Goal: Task Accomplishment & Management: Use online tool/utility

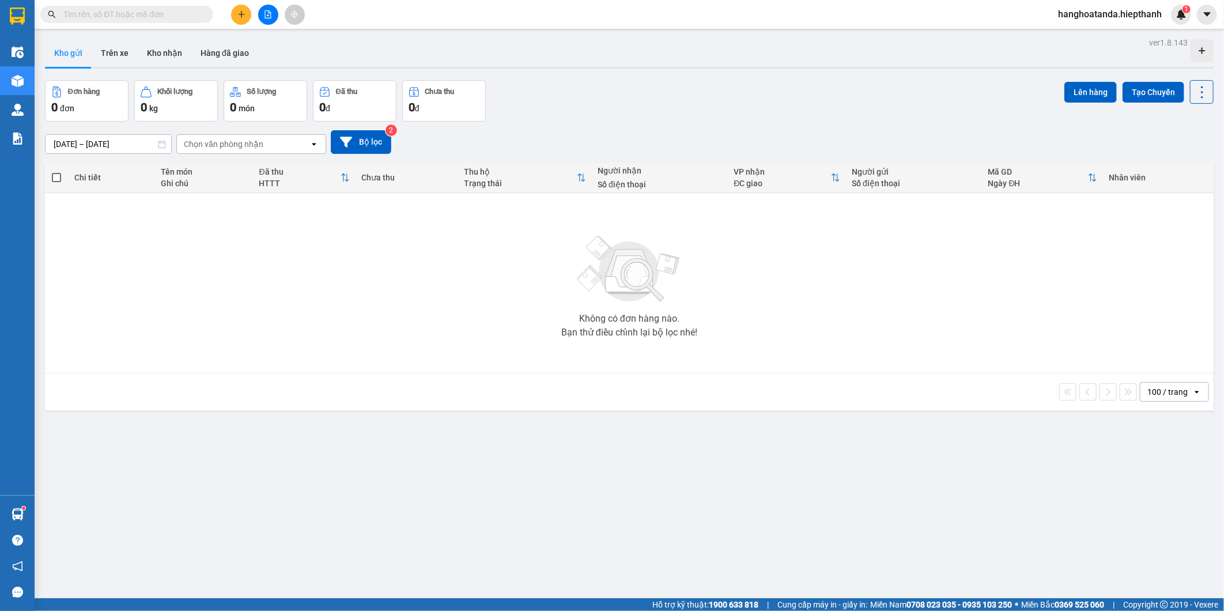
click at [394, 48] on div "Kho gửi Trên xe Kho nhận Hàng đã giao" at bounding box center [629, 54] width 1169 height 31
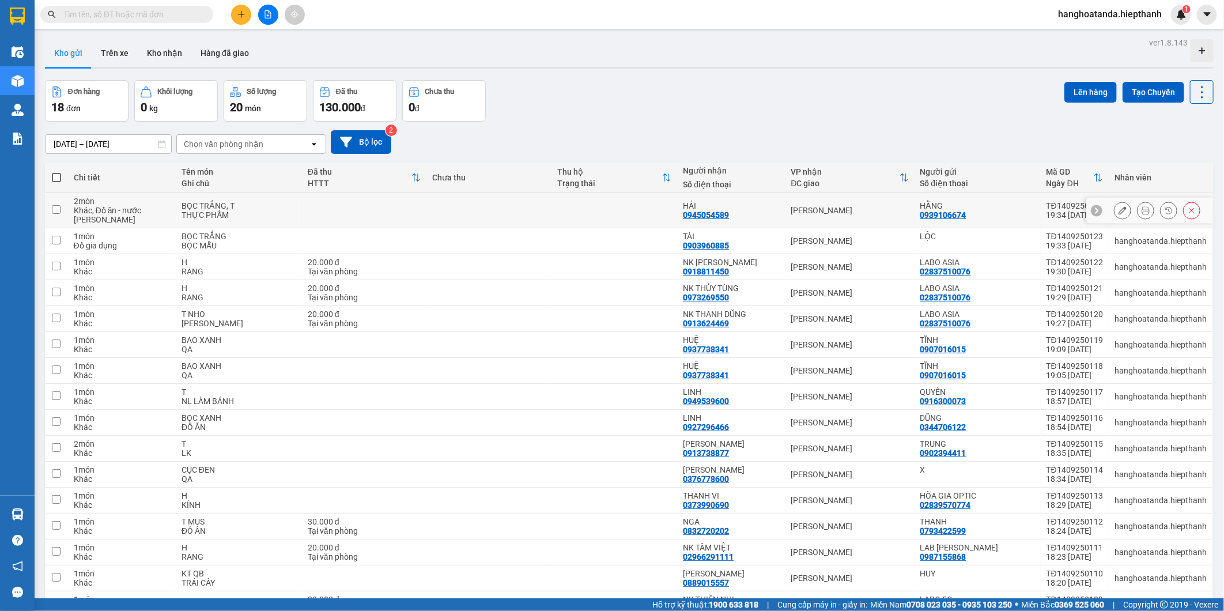
click at [1142, 206] on icon at bounding box center [1146, 210] width 8 height 8
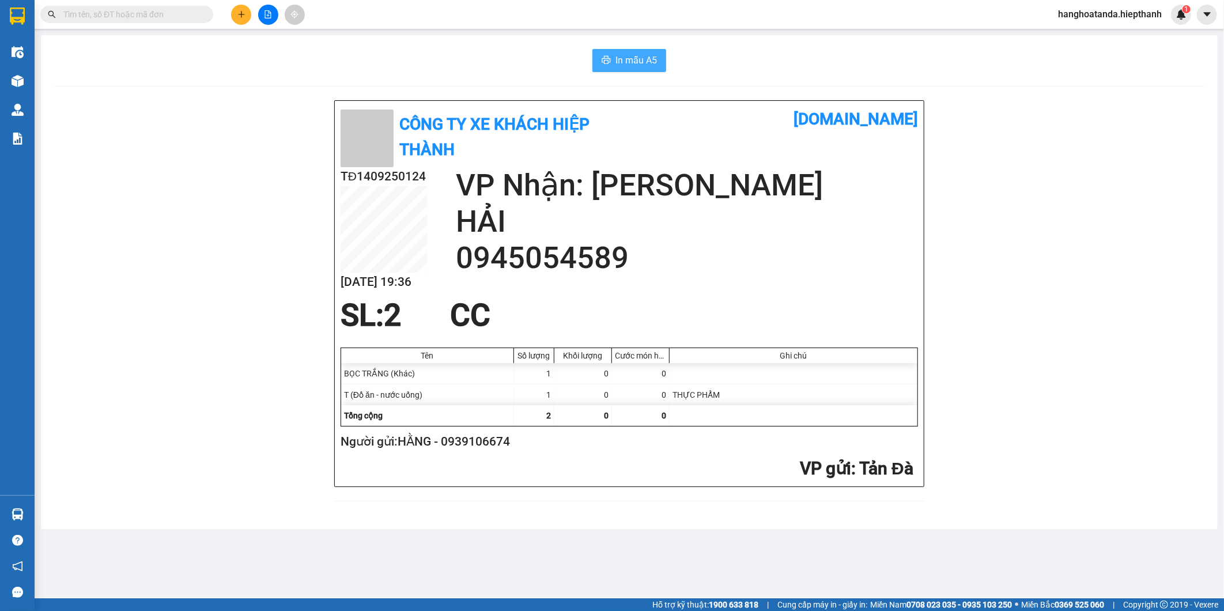
click at [663, 59] on button "In mẫu A5" at bounding box center [630, 60] width 74 height 23
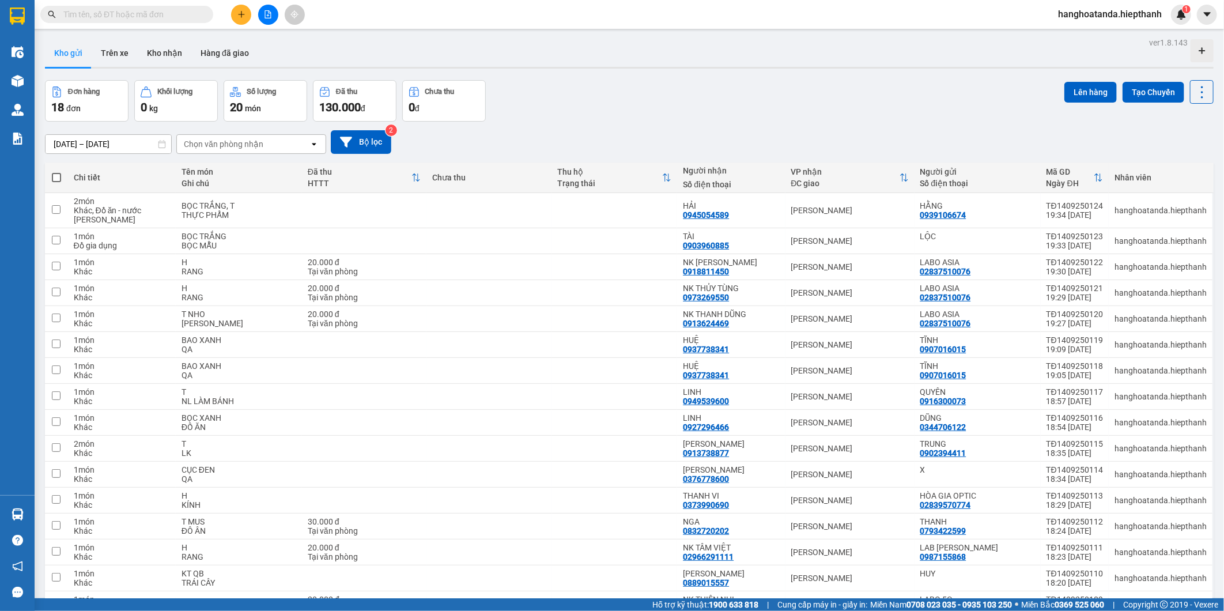
click at [236, 17] on button at bounding box center [241, 15] width 20 height 20
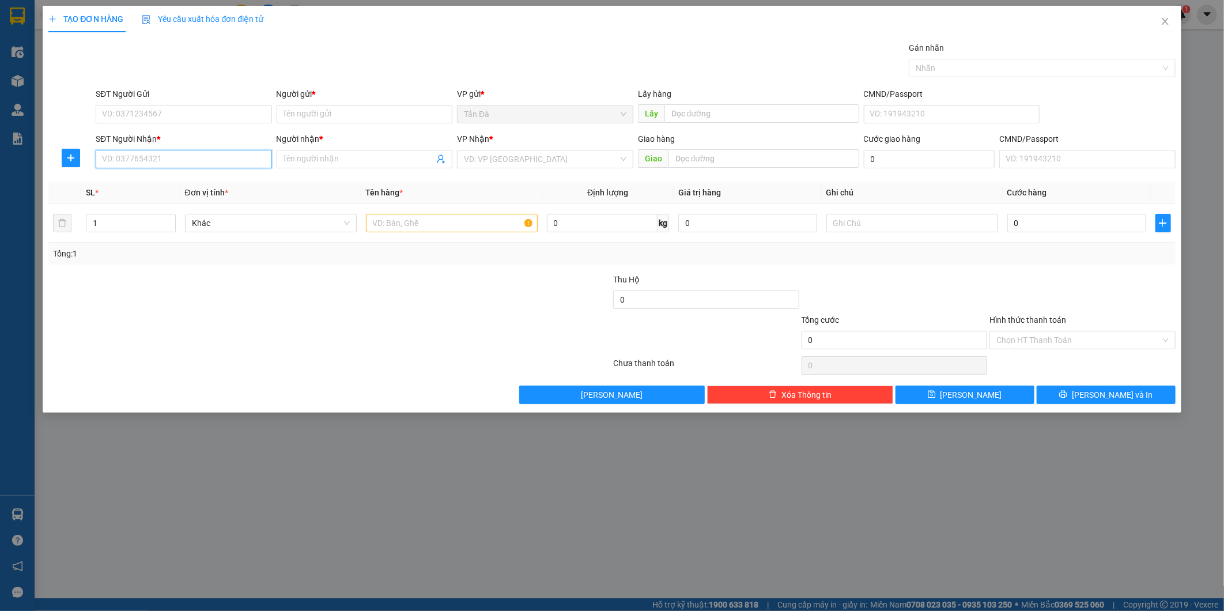
click at [191, 161] on input "SĐT Người Nhận *" at bounding box center [184, 159] width 176 height 18
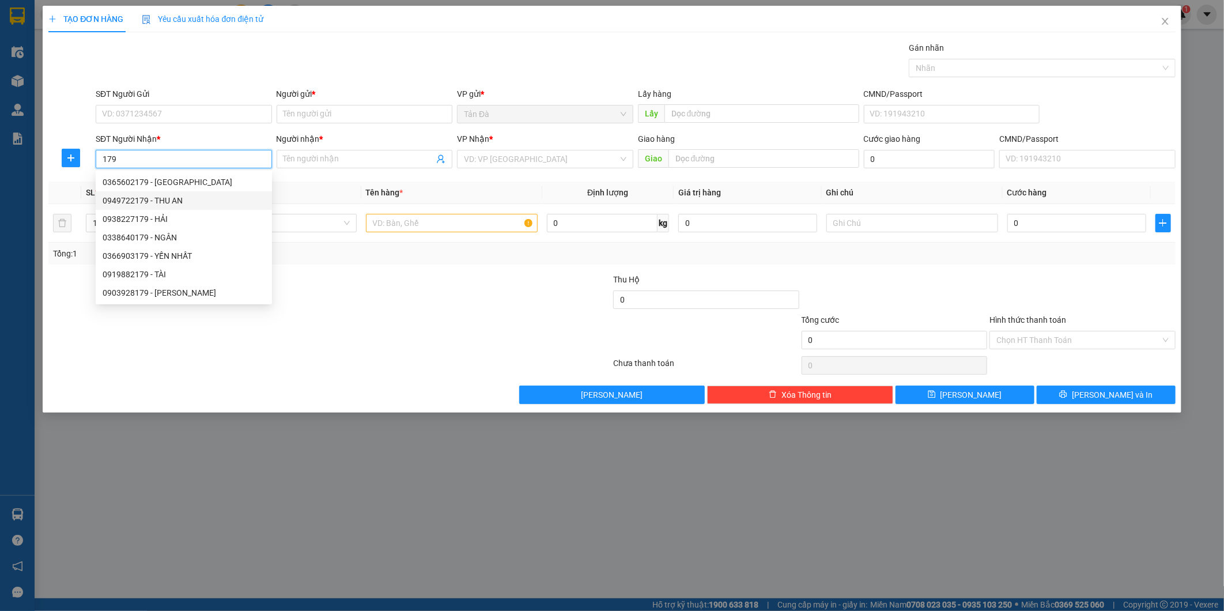
click at [195, 203] on div "0949722179 - THU AN" at bounding box center [184, 200] width 163 height 13
type input "0949722179"
type input "THU AN"
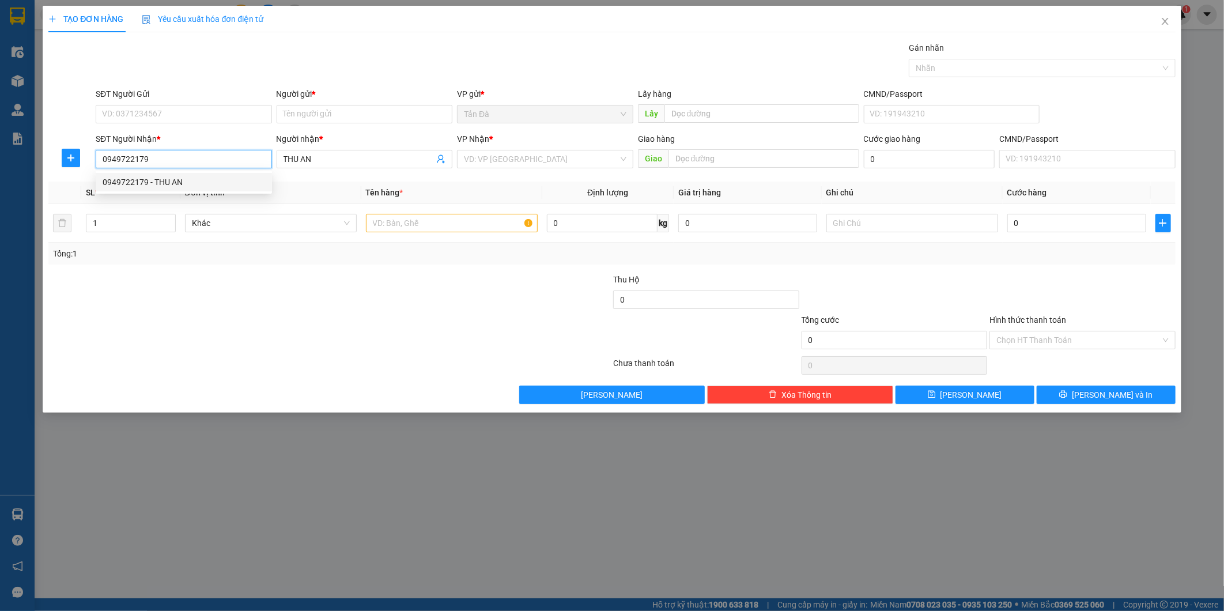
type input "0949722179"
drag, startPoint x: 203, startPoint y: 131, endPoint x: 211, endPoint y: 111, distance: 22.3
click at [205, 131] on form "SĐT Người Gửi VD: 0371234567 Người gửi * Tên người gửi VP gửi * Tản Đà Lấy hàng…" at bounding box center [611, 130] width 1127 height 85
click at [211, 111] on input "SĐT Người Gửi" at bounding box center [184, 114] width 176 height 18
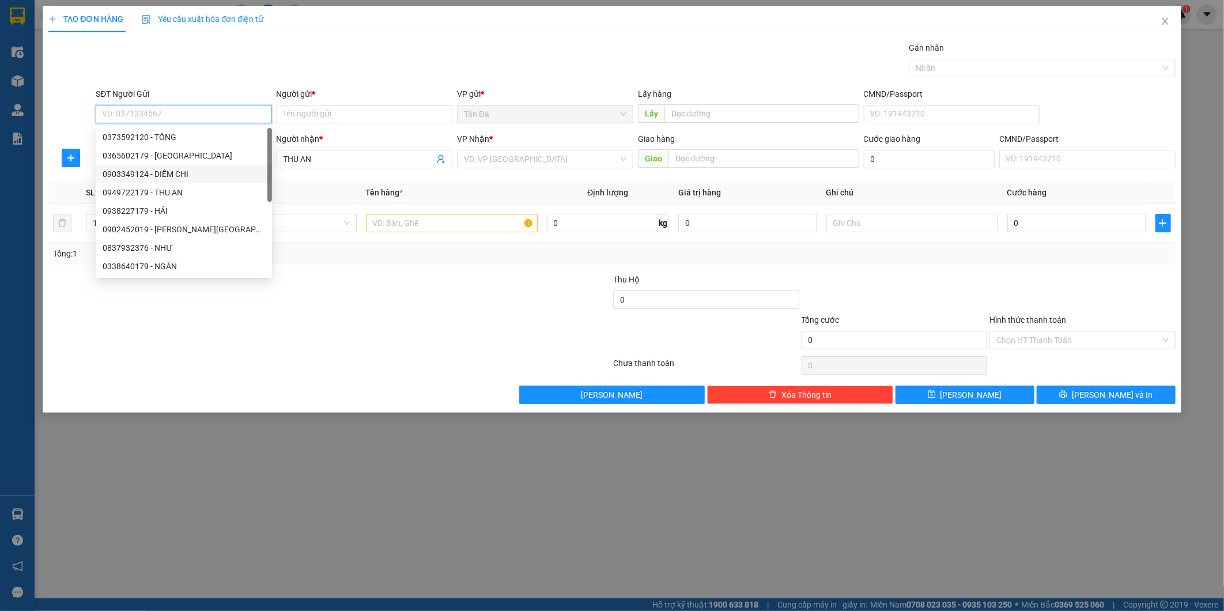
drag, startPoint x: 199, startPoint y: 174, endPoint x: 237, endPoint y: 176, distance: 38.7
click at [200, 175] on div "0903349124 - DIỄM CHI" at bounding box center [184, 174] width 163 height 13
type input "0903349124"
type input "DIỄM CHI"
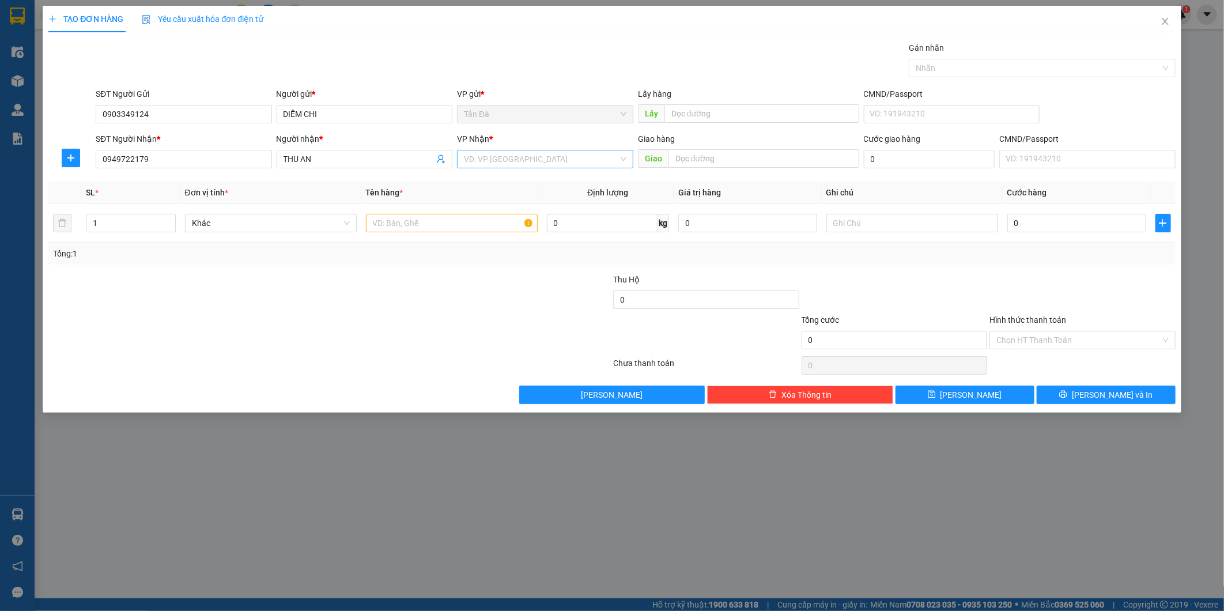
click at [549, 154] on input "search" at bounding box center [541, 158] width 154 height 17
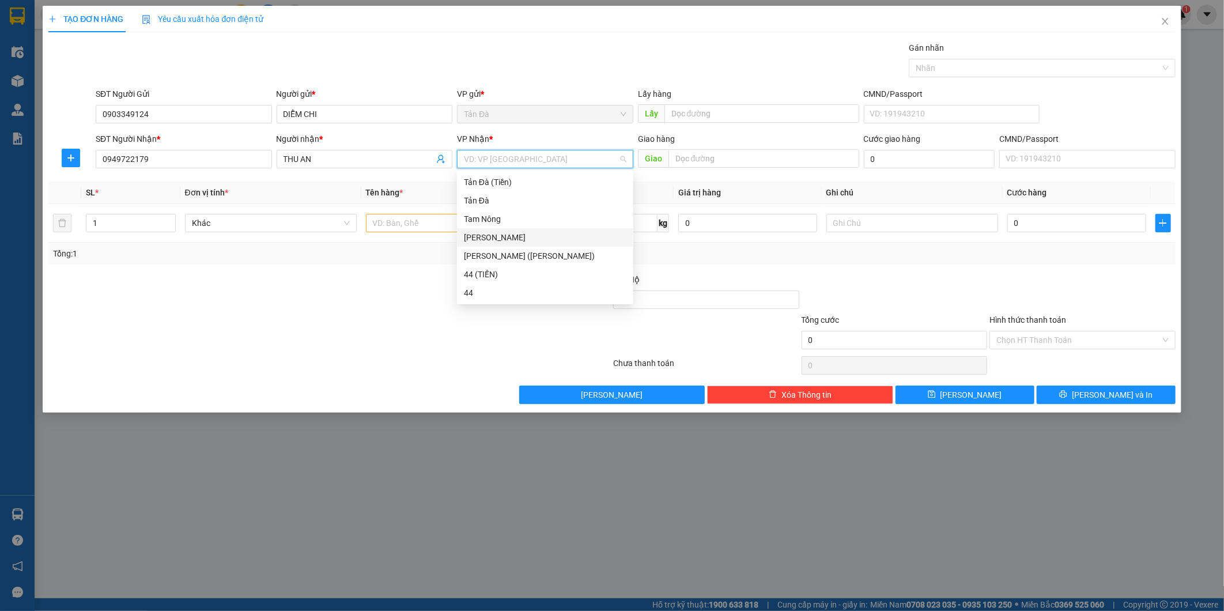
click at [493, 232] on div "[PERSON_NAME]" at bounding box center [545, 237] width 163 height 13
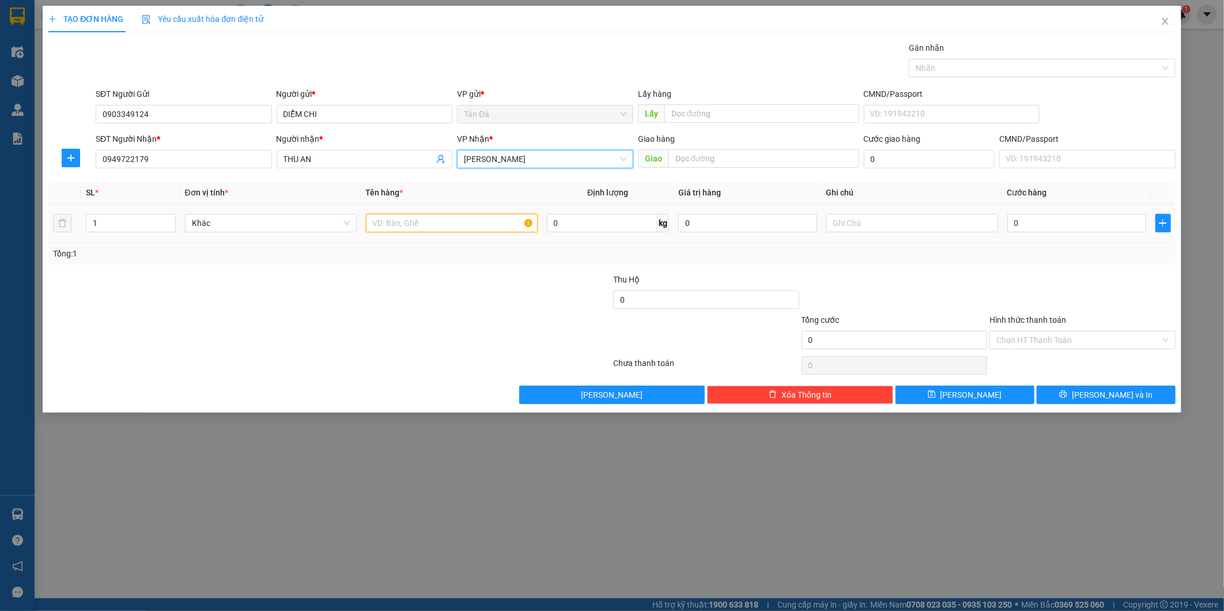
click at [441, 227] on input "text" at bounding box center [452, 223] width 172 height 18
click at [307, 220] on span "Khác" at bounding box center [271, 222] width 158 height 17
type input "T"
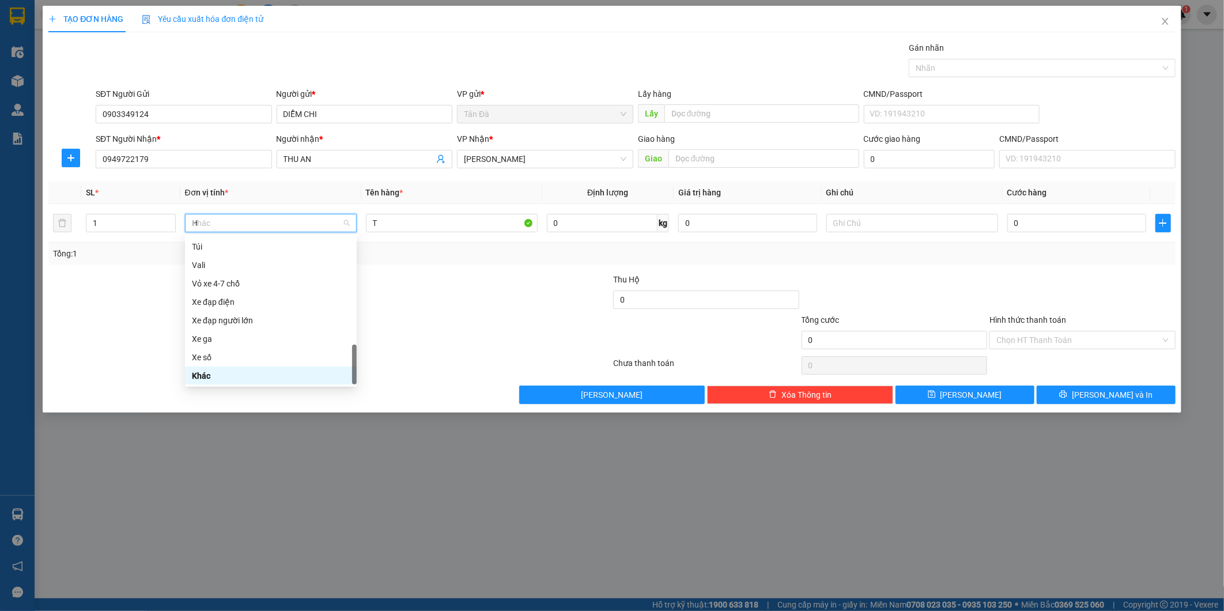
scroll to position [157, 0]
type input "HO"
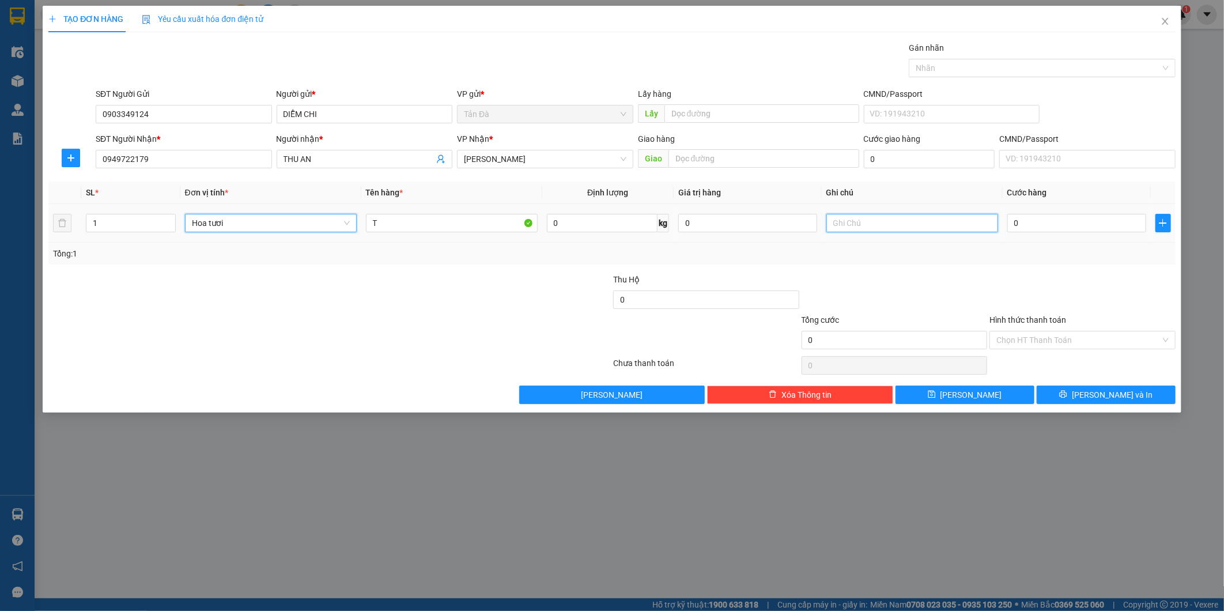
click at [932, 220] on input "text" at bounding box center [913, 223] width 172 height 18
type input "BÔNG"
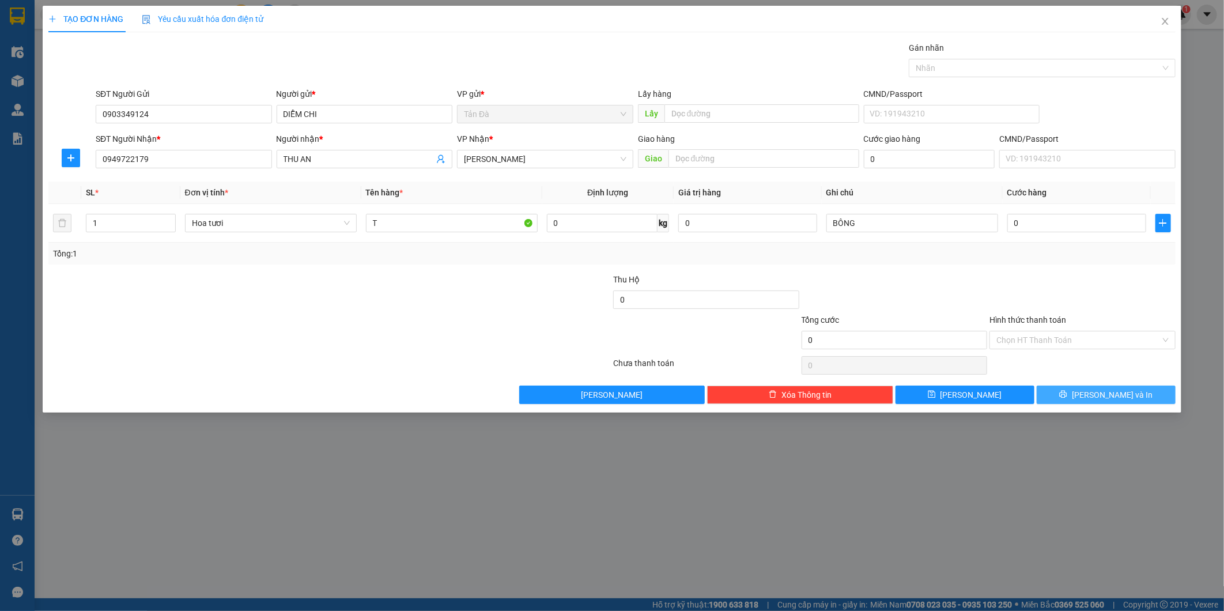
drag, startPoint x: 1063, startPoint y: 389, endPoint x: 961, endPoint y: 365, distance: 104.7
click at [1064, 389] on button "[PERSON_NAME] và In" at bounding box center [1106, 395] width 139 height 18
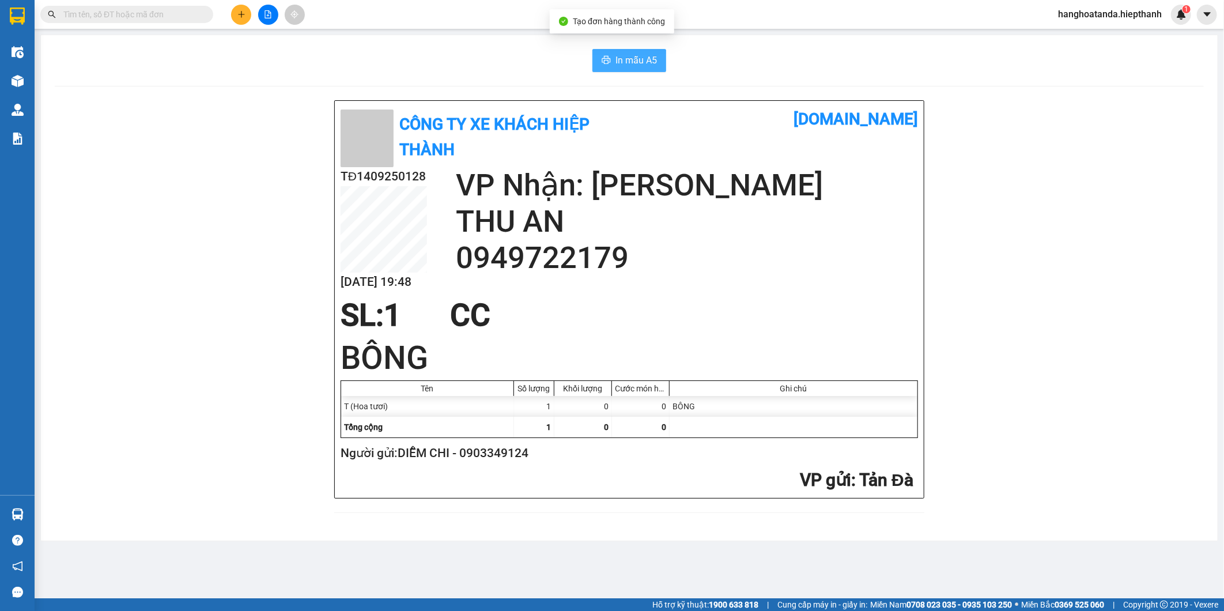
click at [613, 60] on button "In mẫu A5" at bounding box center [630, 60] width 74 height 23
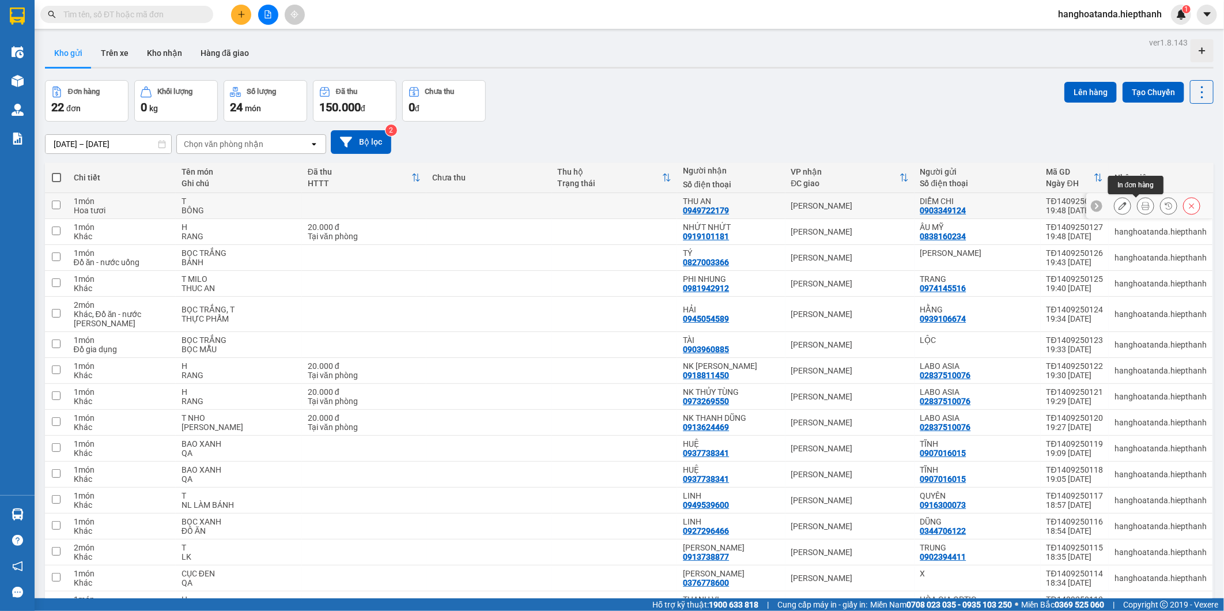
click at [1142, 208] on icon at bounding box center [1146, 206] width 8 height 8
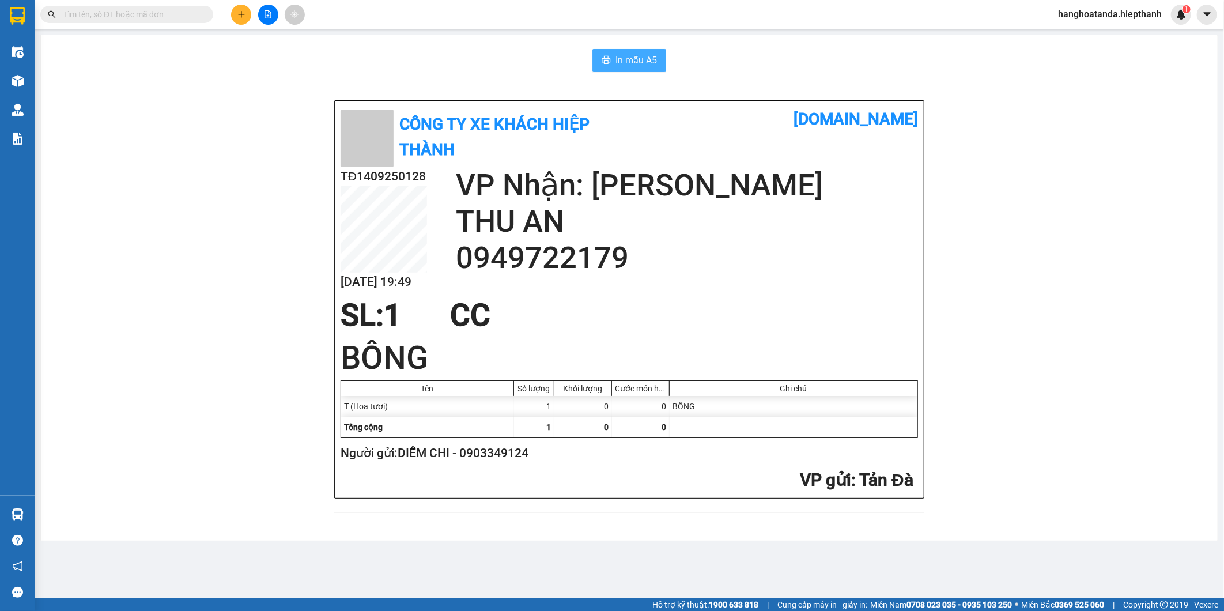
click at [629, 54] on span "In mẫu A5" at bounding box center [637, 60] width 42 height 14
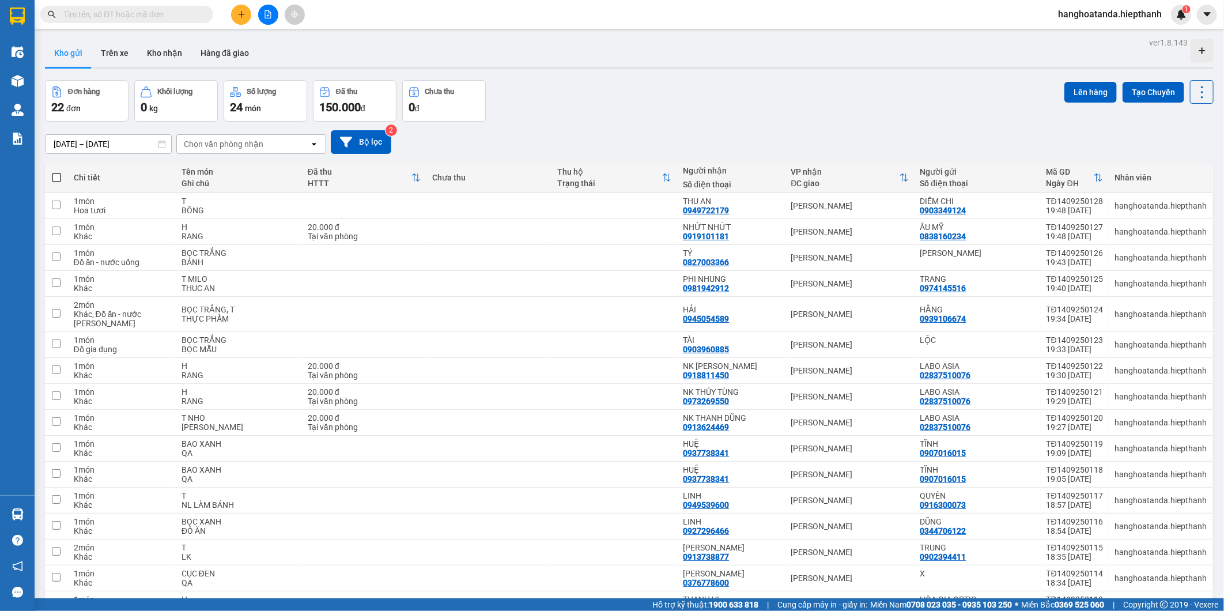
drag, startPoint x: 279, startPoint y: 14, endPoint x: 269, endPoint y: 17, distance: 10.4
click at [269, 17] on div at bounding box center [268, 15] width 86 height 20
click at [266, 20] on button at bounding box center [268, 15] width 20 height 20
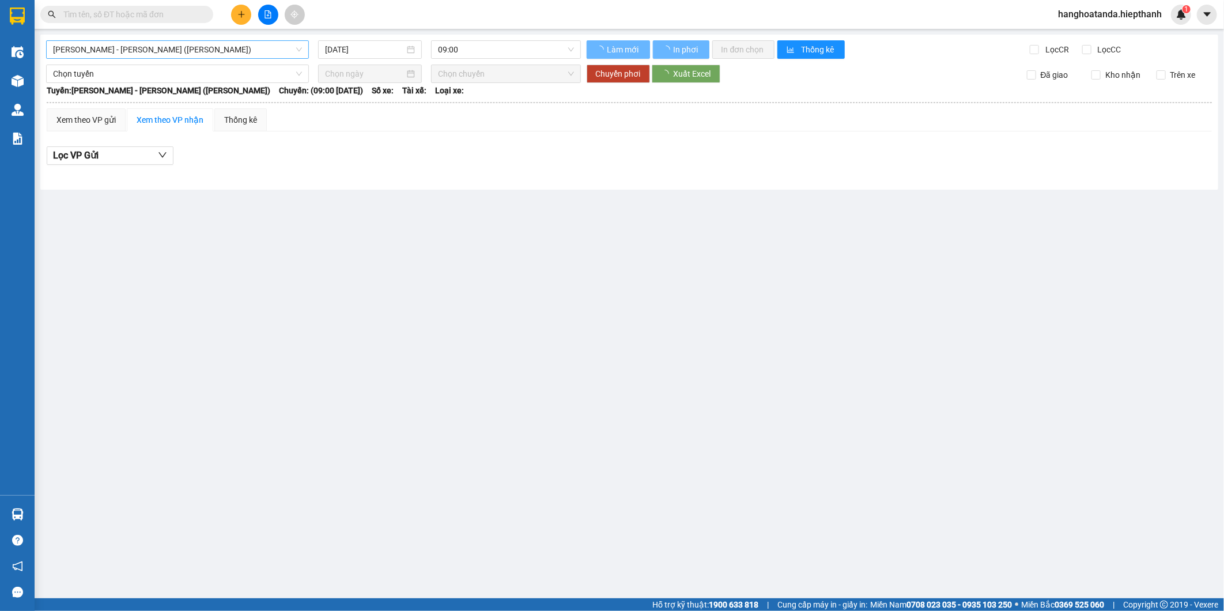
click at [166, 52] on span "[PERSON_NAME] - [PERSON_NAME] ([PERSON_NAME])" at bounding box center [177, 49] width 249 height 17
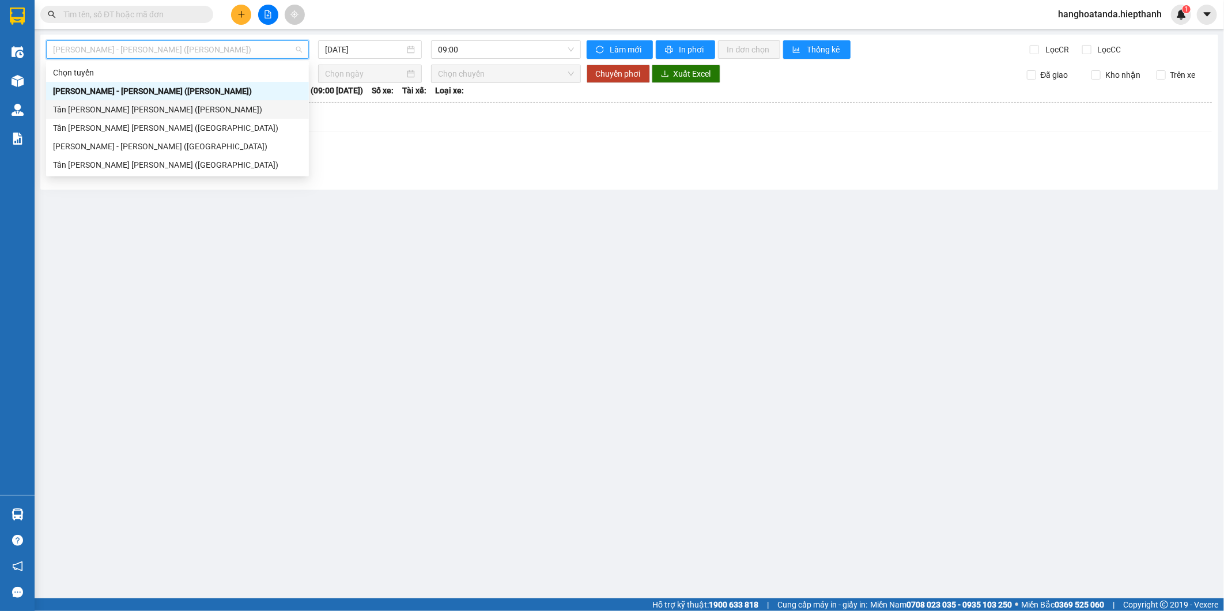
click at [164, 110] on div "Tân [PERSON_NAME] [PERSON_NAME] ([PERSON_NAME])" at bounding box center [177, 109] width 249 height 13
type input "[DATE]"
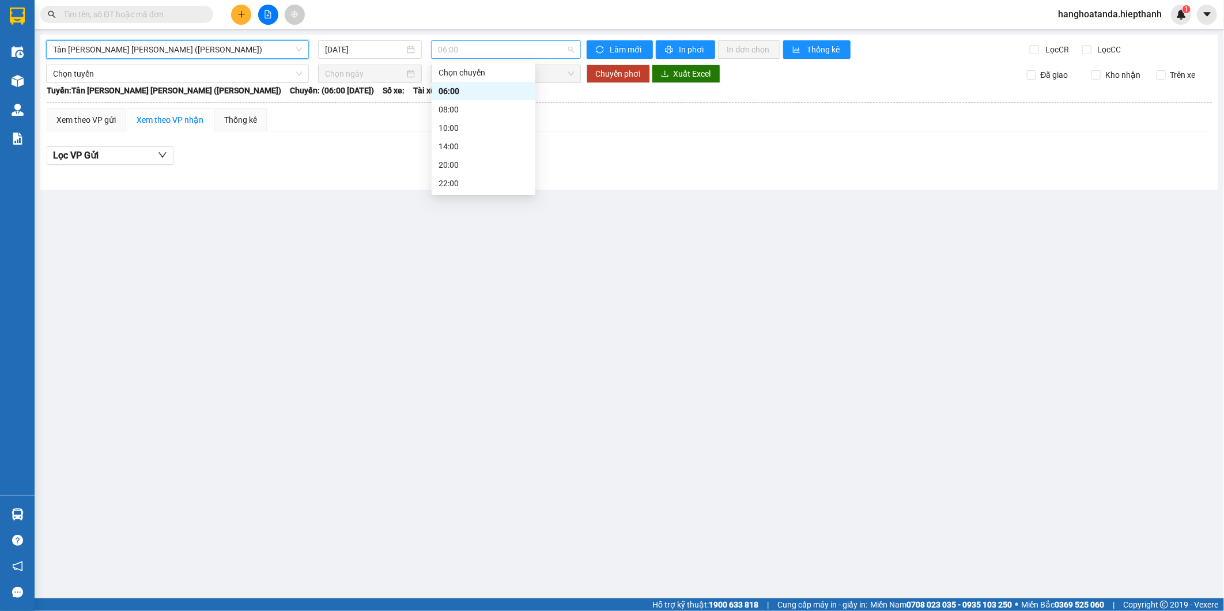
click at [480, 45] on span "06:00" at bounding box center [505, 49] width 135 height 17
click at [457, 179] on div "22:00" at bounding box center [484, 183] width 90 height 13
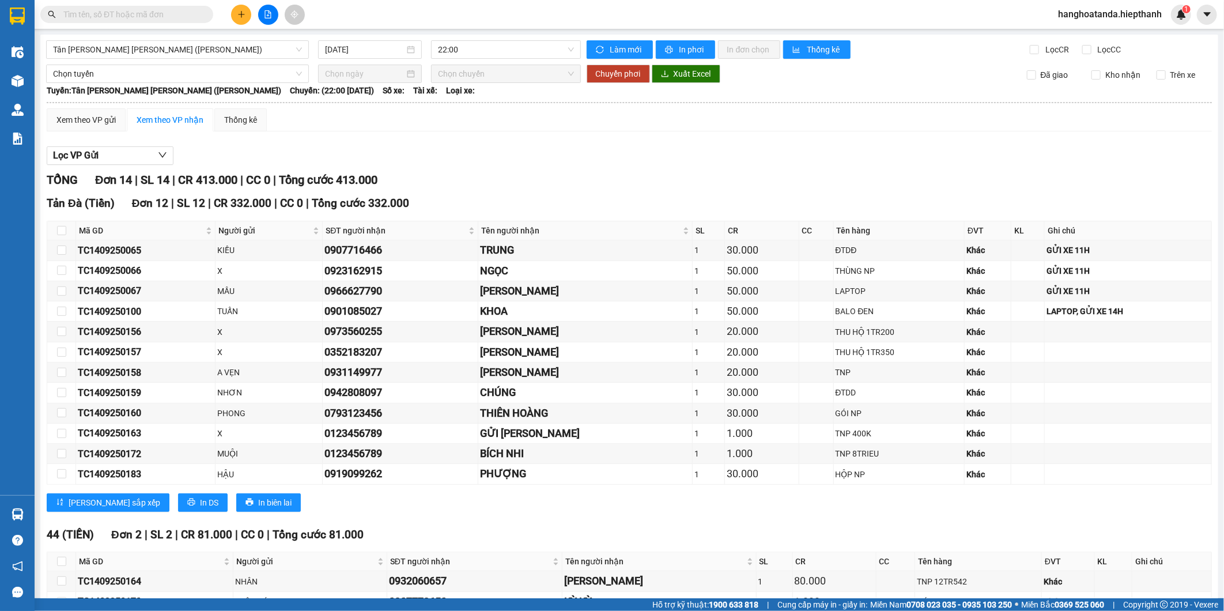
click at [578, 159] on div "Lọc VP Gửi" at bounding box center [629, 155] width 1165 height 19
click at [560, 179] on div "[PERSON_NAME] 14 | SL 14 | CR 413.000 | CC 0 | [PERSON_NAME] 413.000" at bounding box center [629, 180] width 1165 height 18
